Goal: Browse casually

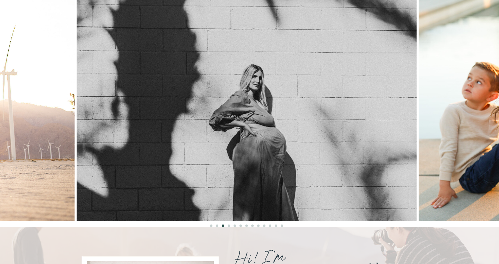
scroll to position [626, 0]
click at [228, 225] on li "Page dot 4" at bounding box center [229, 225] width 2 height 2
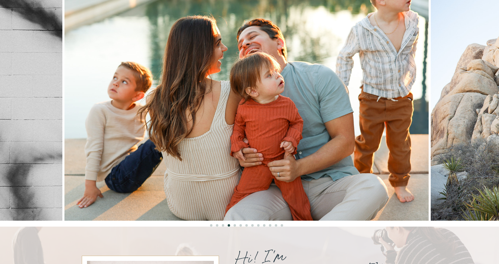
click at [235, 226] on li "Page dot 5" at bounding box center [235, 225] width 2 height 2
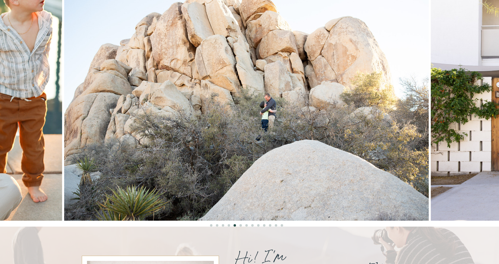
click at [241, 225] on li "Page dot 6" at bounding box center [240, 225] width 2 height 2
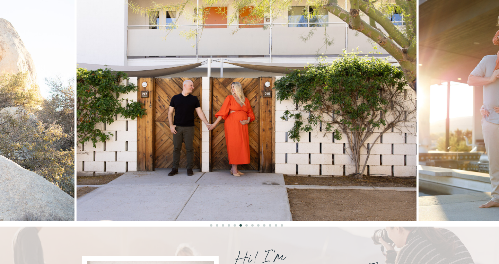
click at [246, 226] on li "Page dot 7" at bounding box center [246, 225] width 2 height 2
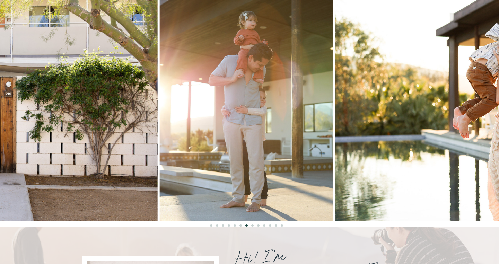
click at [252, 225] on li "Page dot 8" at bounding box center [252, 225] width 2 height 2
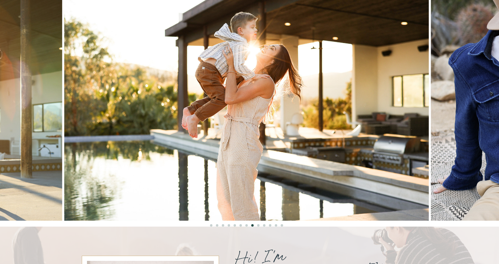
click at [259, 226] on li "Page dot 9" at bounding box center [258, 225] width 2 height 2
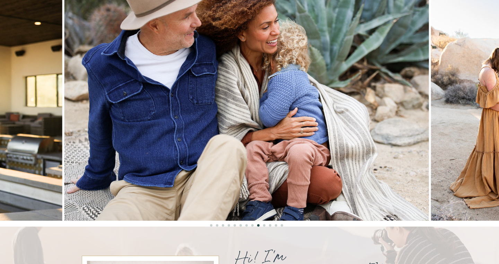
click at [265, 226] on li "Page dot 10" at bounding box center [264, 225] width 2 height 2
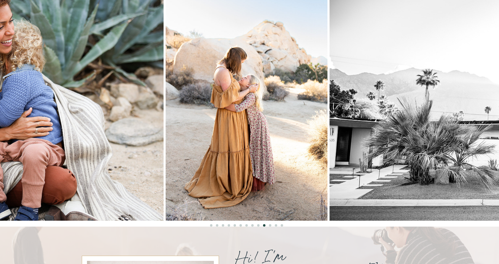
click at [270, 225] on li "Page dot 11" at bounding box center [270, 225] width 2 height 2
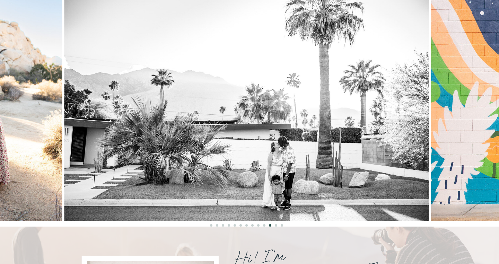
click at [276, 225] on li "Page dot 12" at bounding box center [276, 225] width 2 height 2
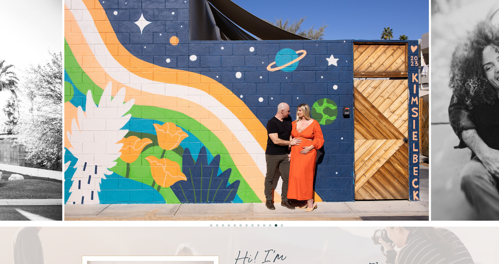
click at [283, 226] on li "Page dot 13" at bounding box center [282, 225] width 2 height 2
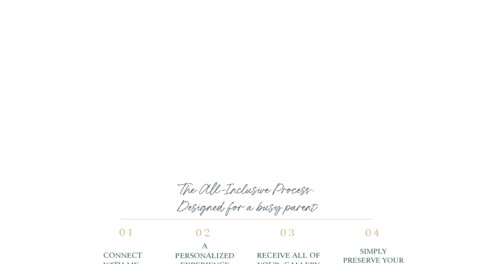
scroll to position [1732, 0]
